Goal: Task Accomplishment & Management: Use online tool/utility

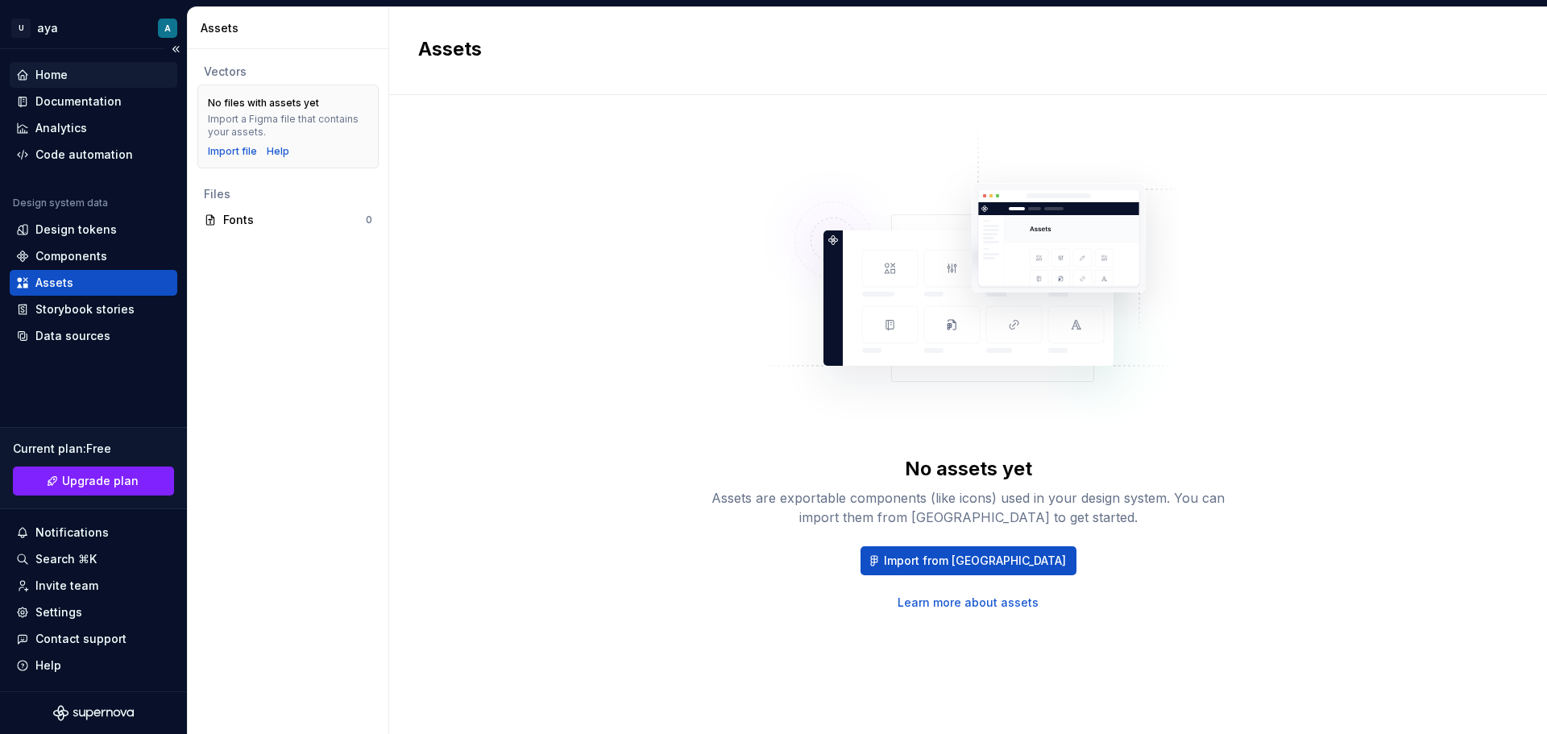
click at [56, 70] on div "Home" at bounding box center [51, 75] width 32 height 16
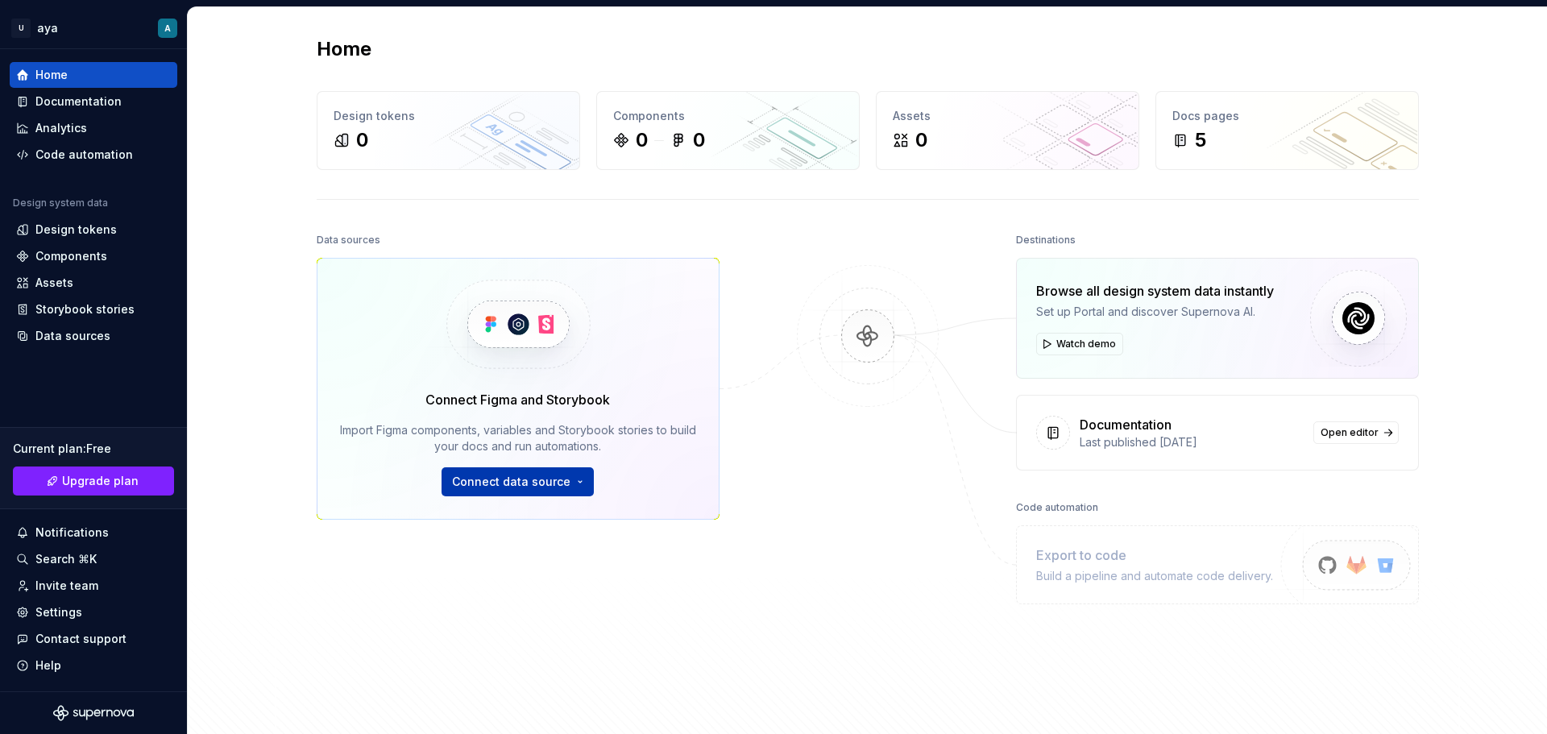
click at [575, 483] on button "Connect data source" at bounding box center [518, 481] width 152 height 29
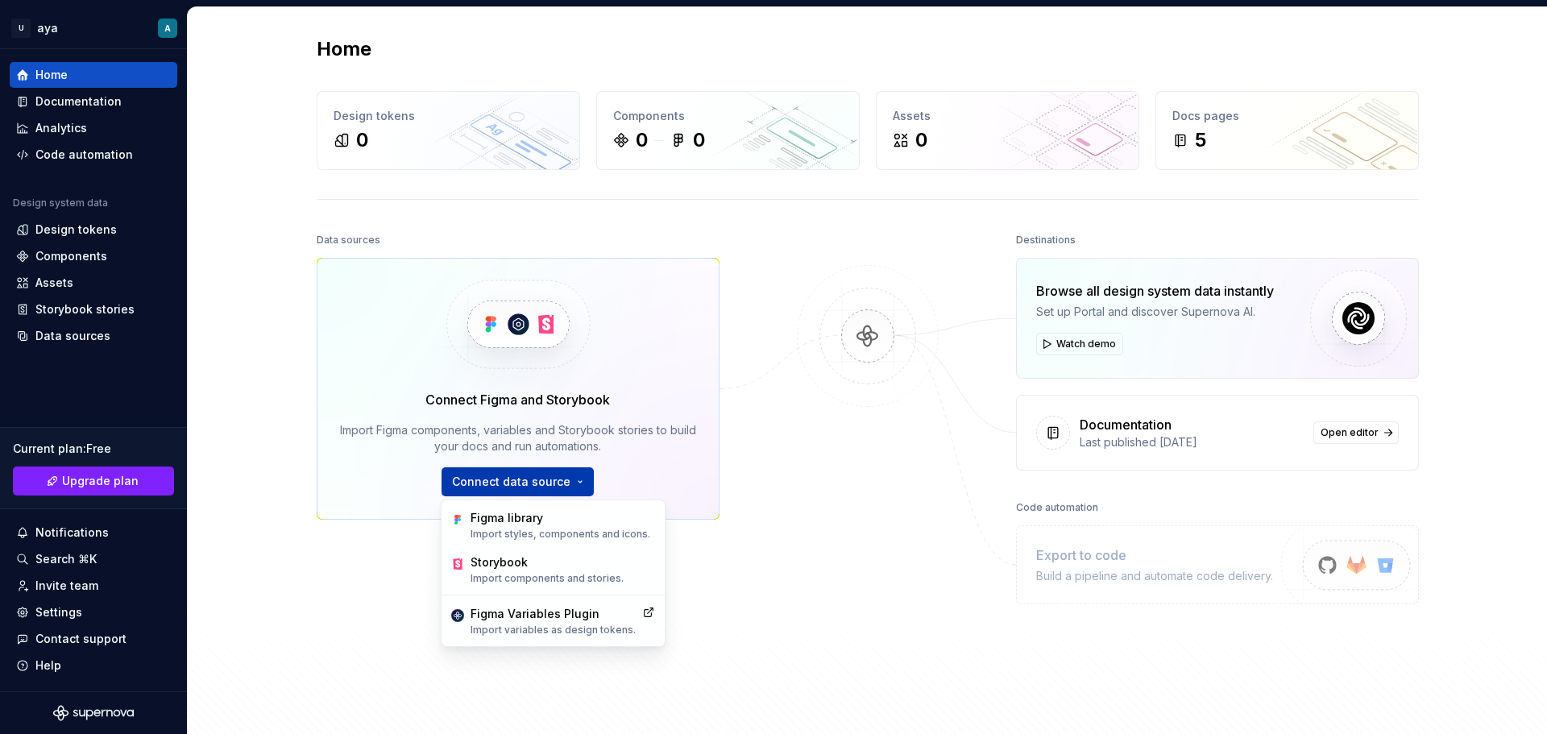
click at [574, 483] on button "Connect data source" at bounding box center [518, 481] width 152 height 29
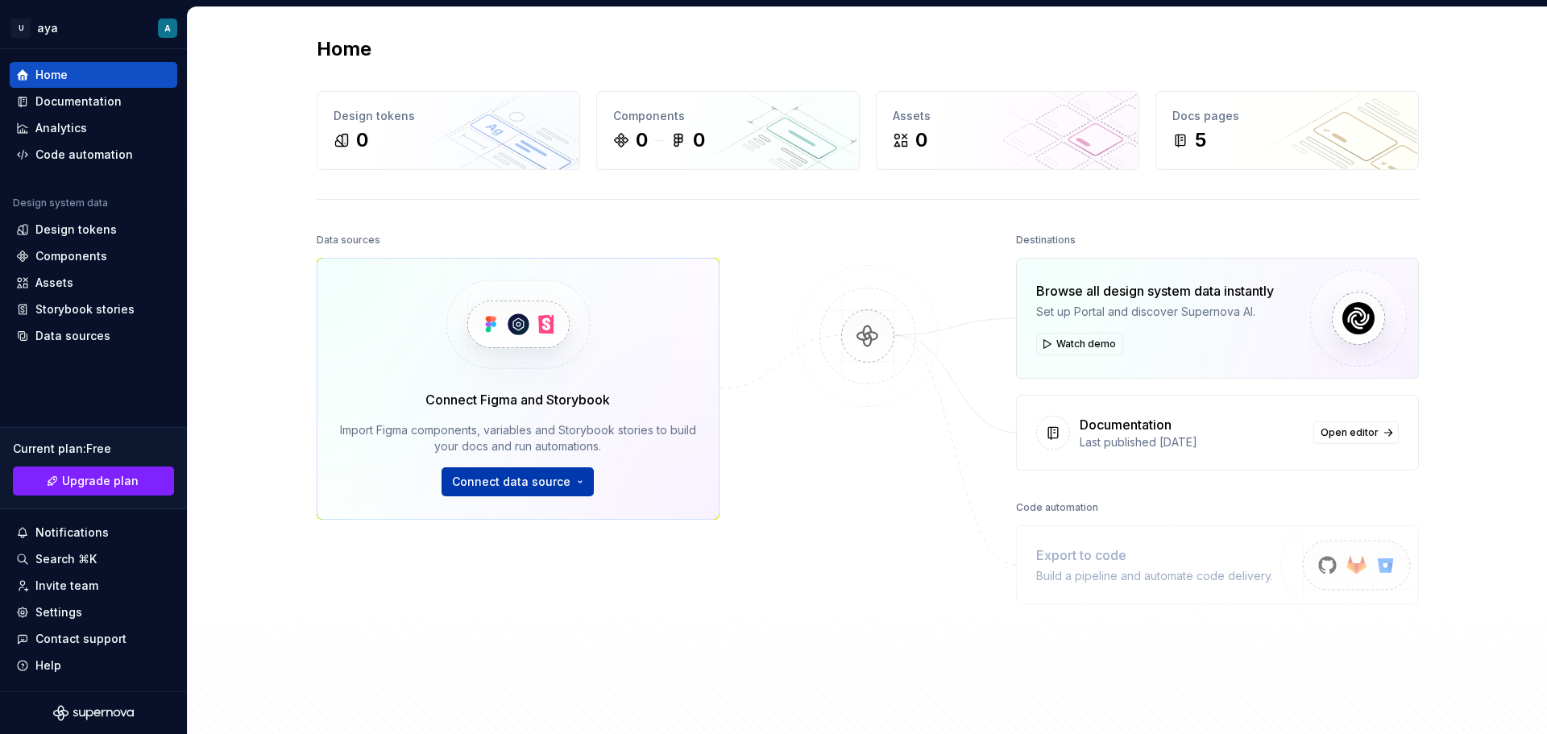
click at [574, 483] on button "Connect data source" at bounding box center [518, 481] width 152 height 29
